Goal: Transaction & Acquisition: Purchase product/service

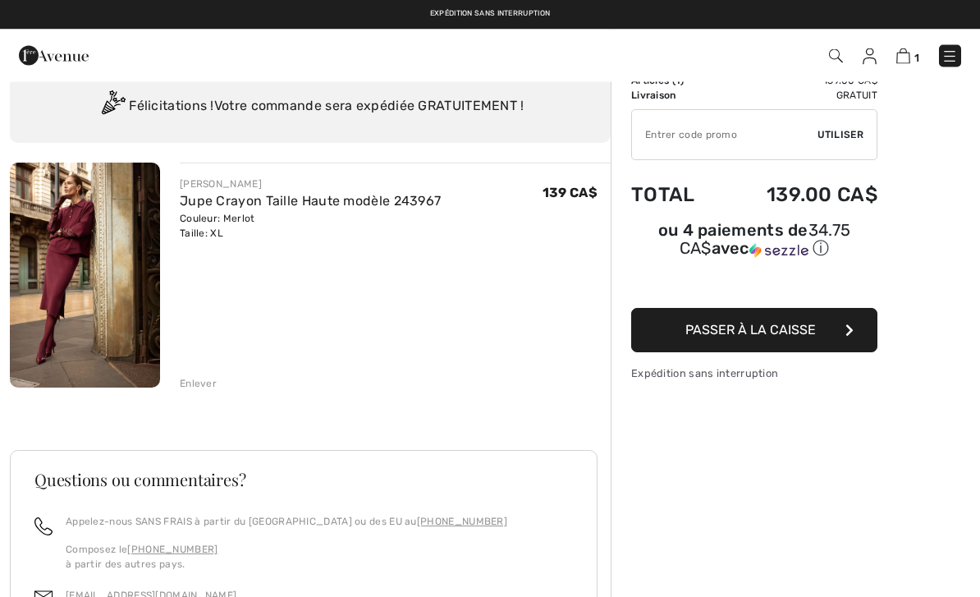
scroll to position [40, 0]
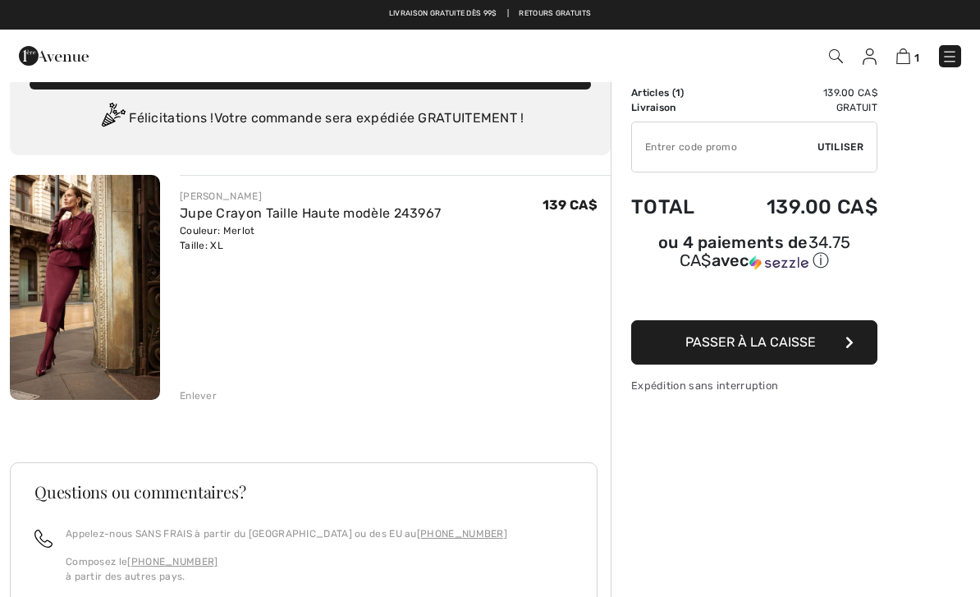
click at [91, 248] on img at bounding box center [85, 287] width 150 height 225
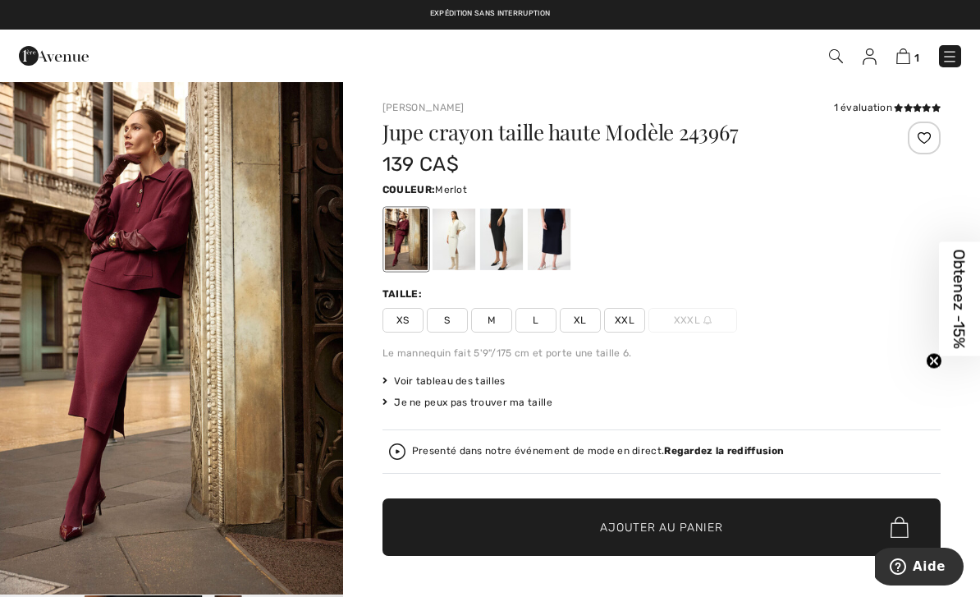
click at [456, 241] on div at bounding box center [454, 239] width 43 height 62
click at [505, 242] on div at bounding box center [501, 239] width 43 height 62
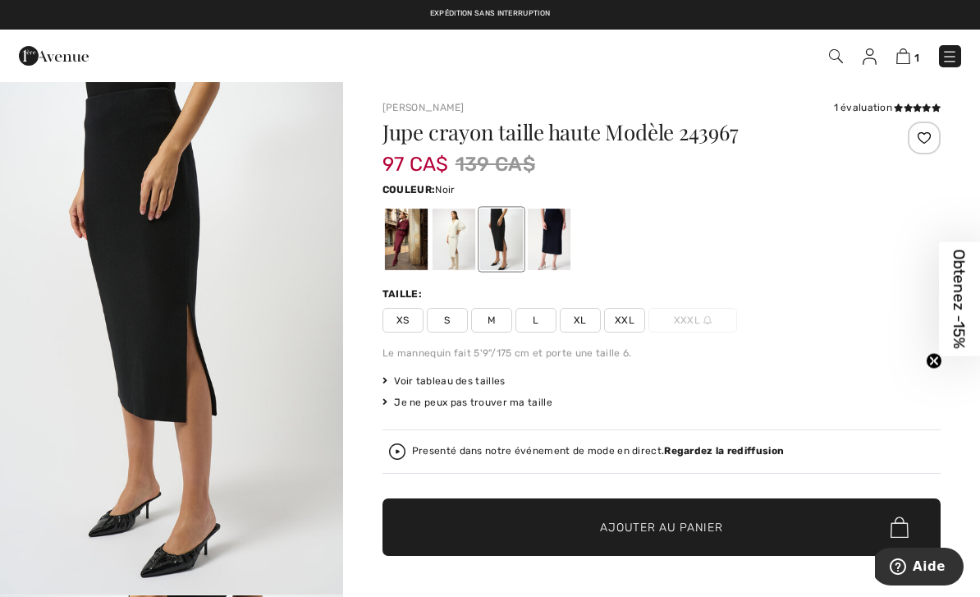
click at [557, 233] on div at bounding box center [549, 239] width 43 height 62
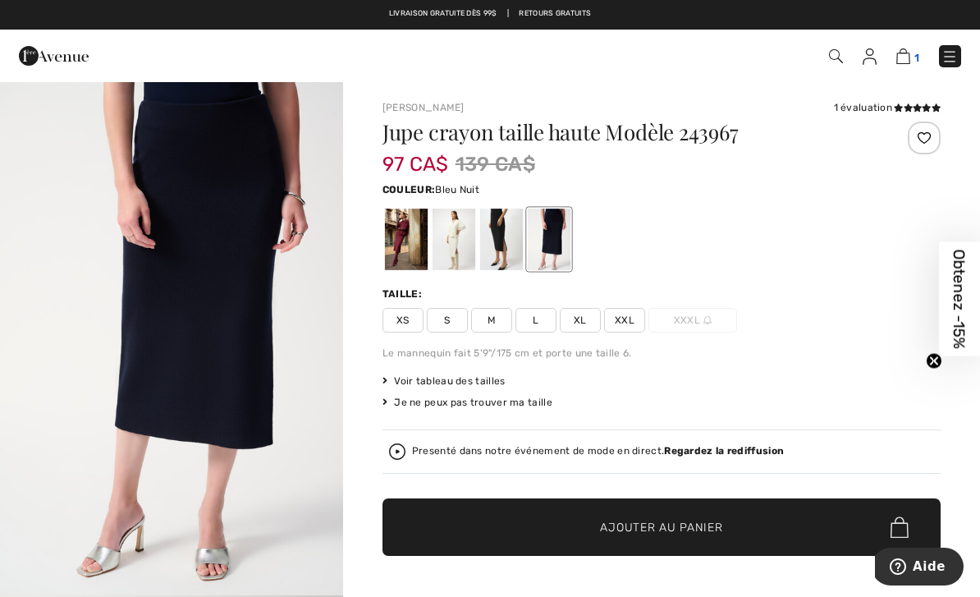
click at [914, 52] on span "1" at bounding box center [916, 58] width 5 height 12
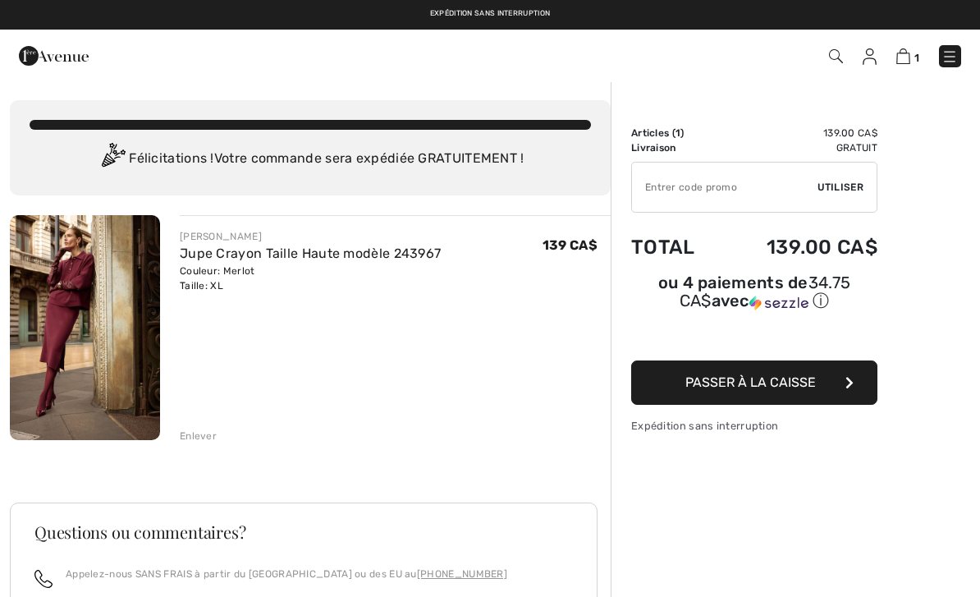
click at [203, 435] on div "Enlever" at bounding box center [198, 435] width 37 height 15
